Goal: Information Seeking & Learning: Learn about a topic

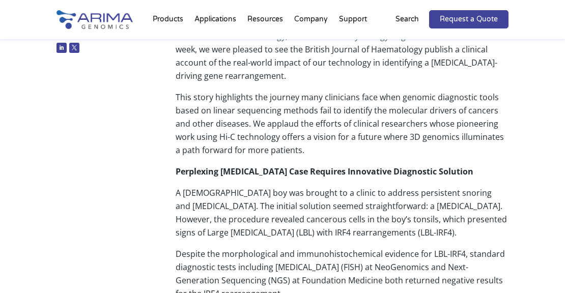
scroll to position [192, 0]
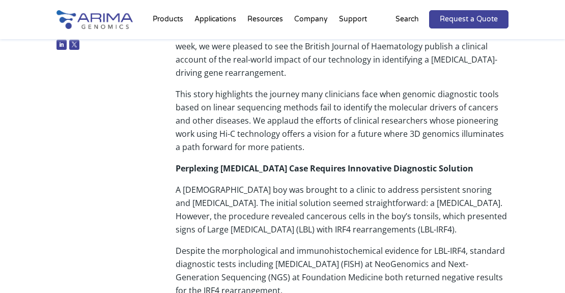
click at [426, 183] on p "A [DEMOGRAPHIC_DATA] boy was brought to a clinic to address persistent snoring …" at bounding box center [342, 213] width 333 height 61
click at [426, 183] on p "A 6-year-old boy was brought to a clinic to address persistent snoring and tons…" at bounding box center [342, 213] width 333 height 61
copy p "tonsillectomy"
click at [507, 183] on p "A 6-year-old boy was brought to a clinic to address persistent snoring and tons…" at bounding box center [342, 213] width 333 height 61
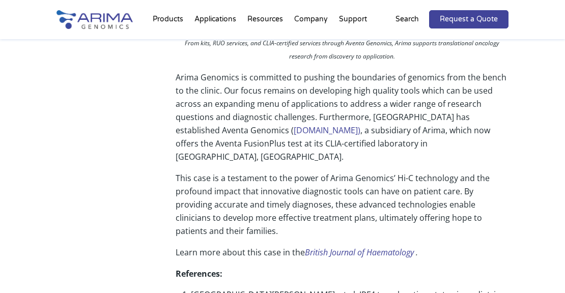
scroll to position [928, 0]
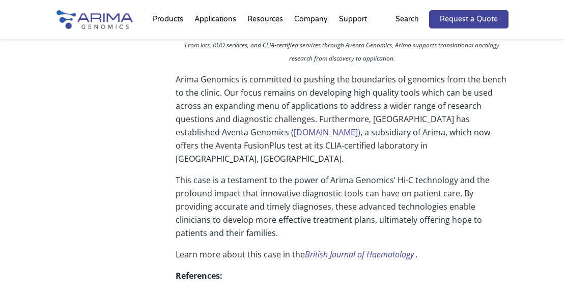
click at [294, 127] on link "www.aventagenomics.com)" at bounding box center [327, 132] width 67 height 11
drag, startPoint x: 217, startPoint y: 109, endPoint x: 319, endPoint y: 109, distance: 101.4
click at [319, 109] on p "Arima Genomics is committed to pushing the boundaries of genomics from the benc…" at bounding box center [342, 123] width 333 height 101
copy link "www.aventagenomics.com"
click at [489, 131] on p "Arima Genomics is committed to pushing the boundaries of genomics from the benc…" at bounding box center [342, 123] width 333 height 101
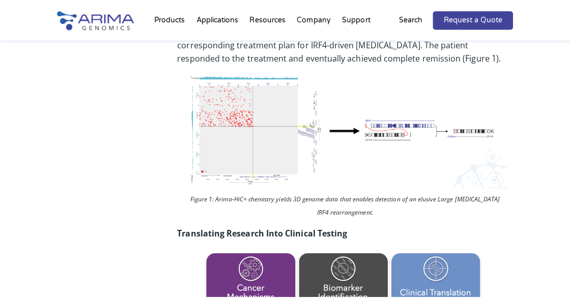
scroll to position [0, 0]
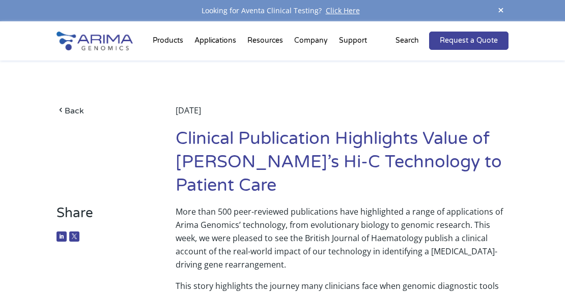
click at [325, 100] on div "Back July 24, 2024 Clinical Publication Highlights Value of Arima’s Hi-C Techno…" at bounding box center [283, 133] width 452 height 145
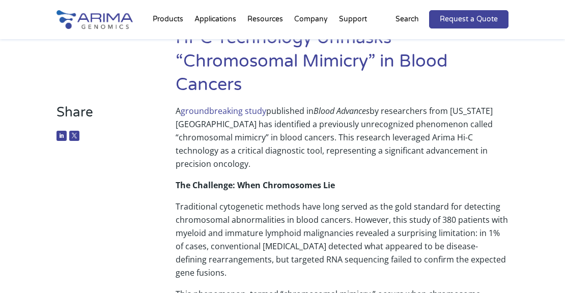
scroll to position [123, 0]
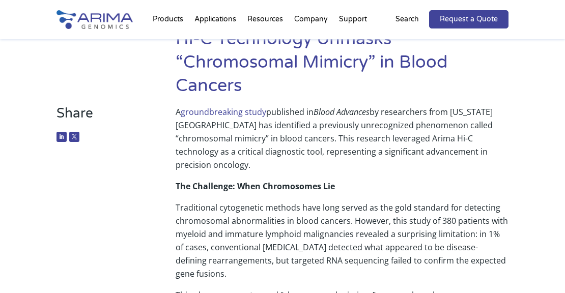
click at [497, 99] on h1 "Breakthrough Study Reveals How Arima Hi-C Technology Unmasks “Chromosomal Mimic…" at bounding box center [342, 54] width 333 height 101
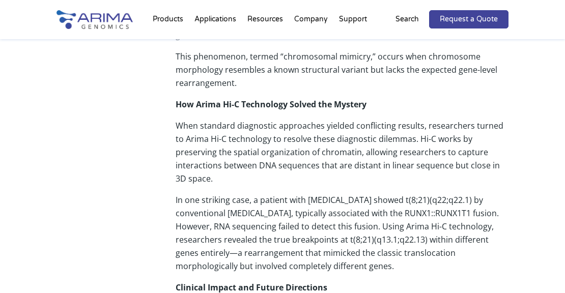
scroll to position [363, 0]
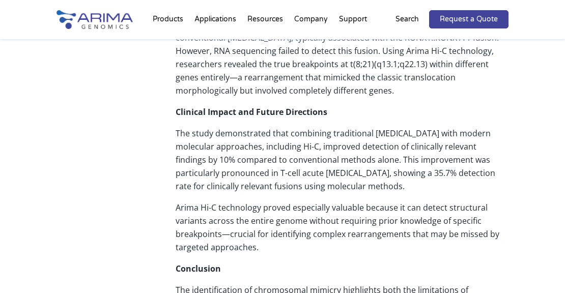
scroll to position [538, 0]
click at [514, 155] on div "Share A groundbreaking study published in Blood Advances by researchers from Ma…" at bounding box center [282, 151] width 565 height 922
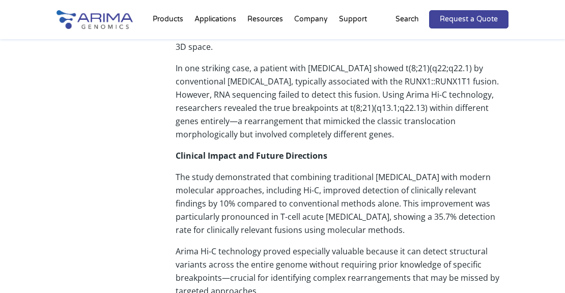
scroll to position [0, 0]
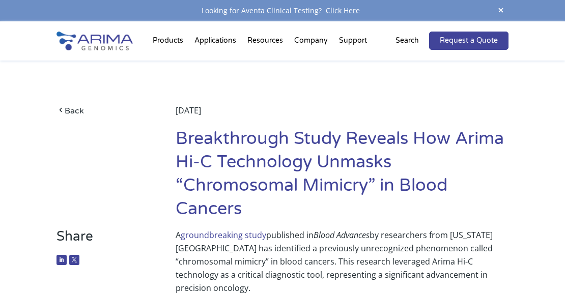
click at [238, 233] on link "groundbreaking study" at bounding box center [224, 235] width 86 height 11
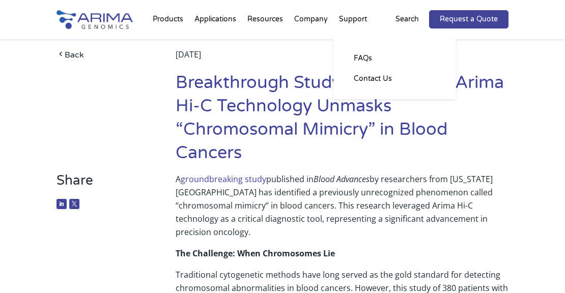
scroll to position [56, 0]
